Goal: Navigation & Orientation: Find specific page/section

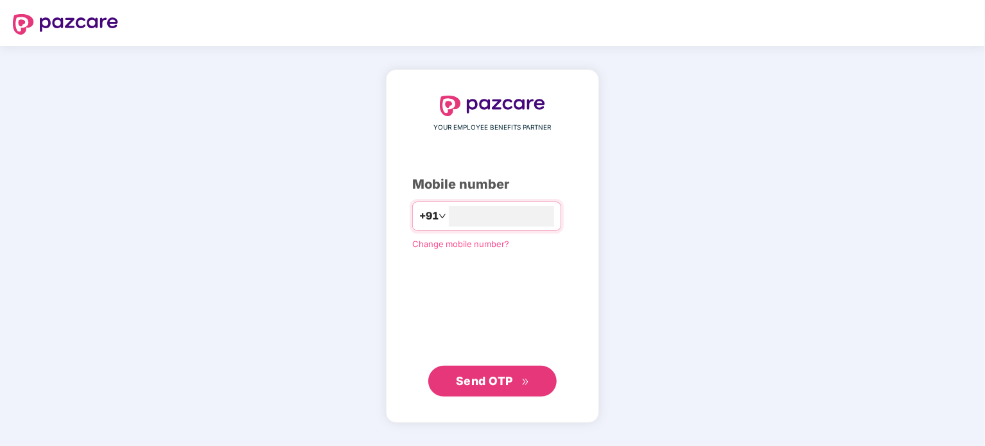
type input "**********"
click at [475, 382] on span "Send OTP" at bounding box center [484, 380] width 57 height 13
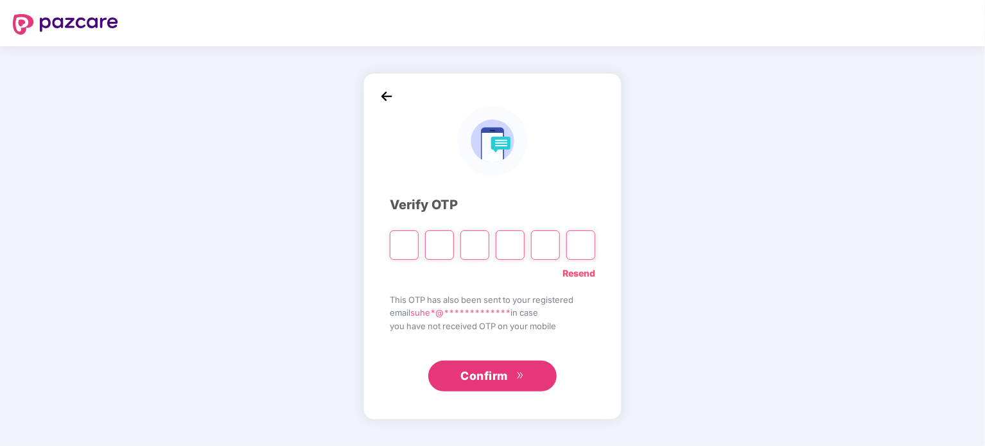
type input "*"
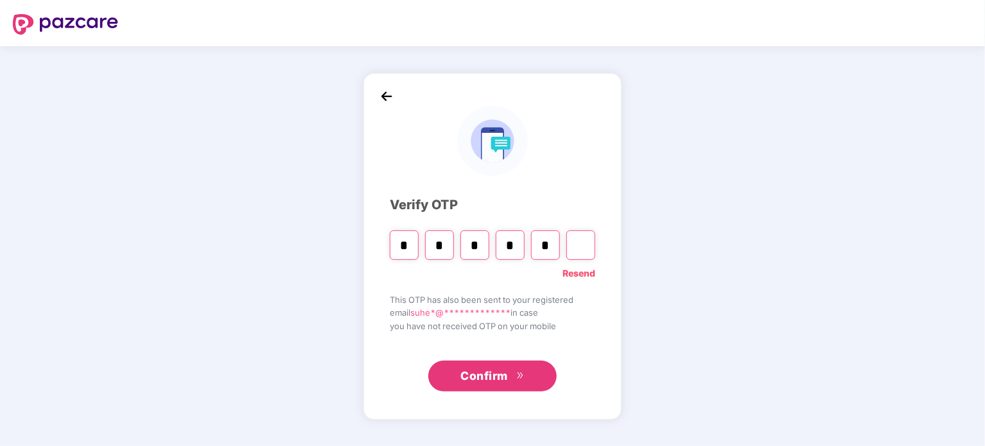
type input "*"
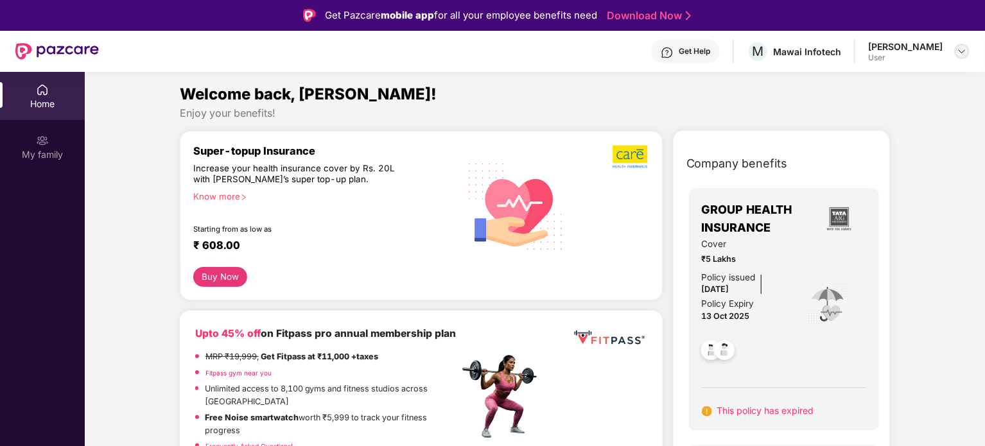
click at [963, 55] on img at bounding box center [962, 51] width 10 height 10
click at [709, 89] on div "Welcome back, [PERSON_NAME]!" at bounding box center [535, 94] width 711 height 24
click at [50, 146] on div "My family" at bounding box center [42, 147] width 85 height 48
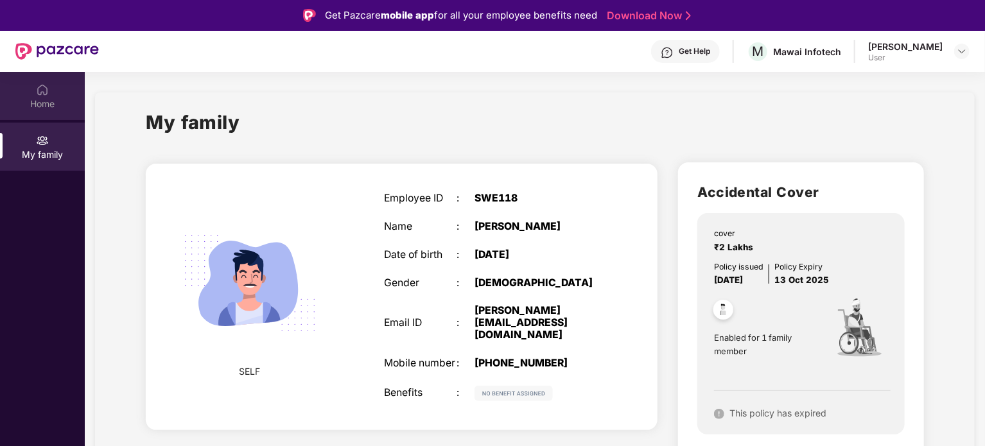
click at [35, 98] on div "Home" at bounding box center [42, 104] width 85 height 13
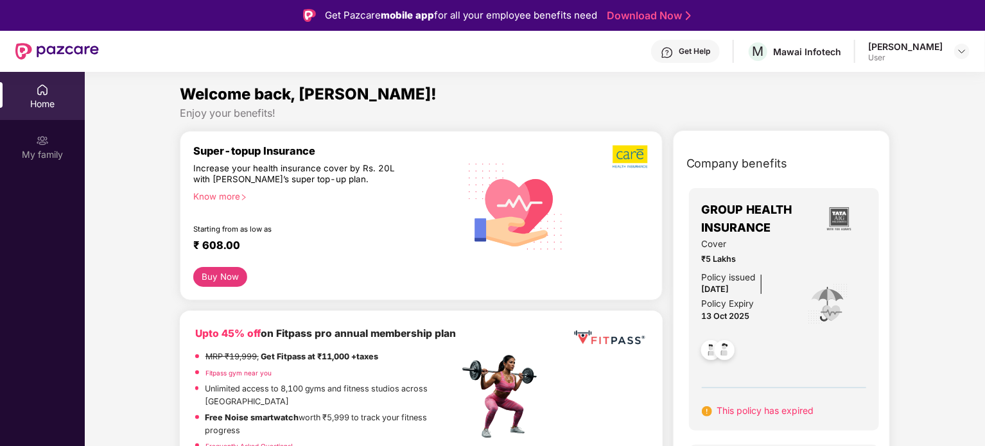
click at [704, 58] on div "Get Help" at bounding box center [685, 51] width 69 height 23
click at [584, 49] on div "Get Help M Mawai Infotech [PERSON_NAME] User" at bounding box center [534, 51] width 871 height 41
